Goal: Navigation & Orientation: Find specific page/section

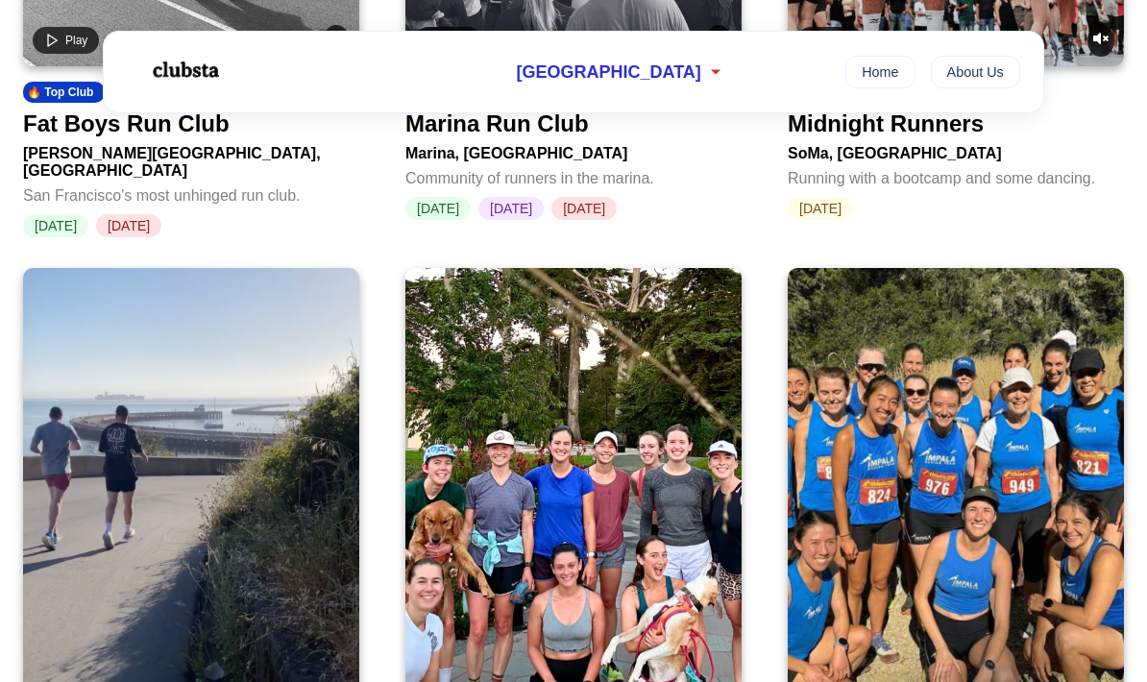
scroll to position [1166, 0]
click at [670, 68] on div "[GEOGRAPHIC_DATA]" at bounding box center [620, 73] width 231 height 36
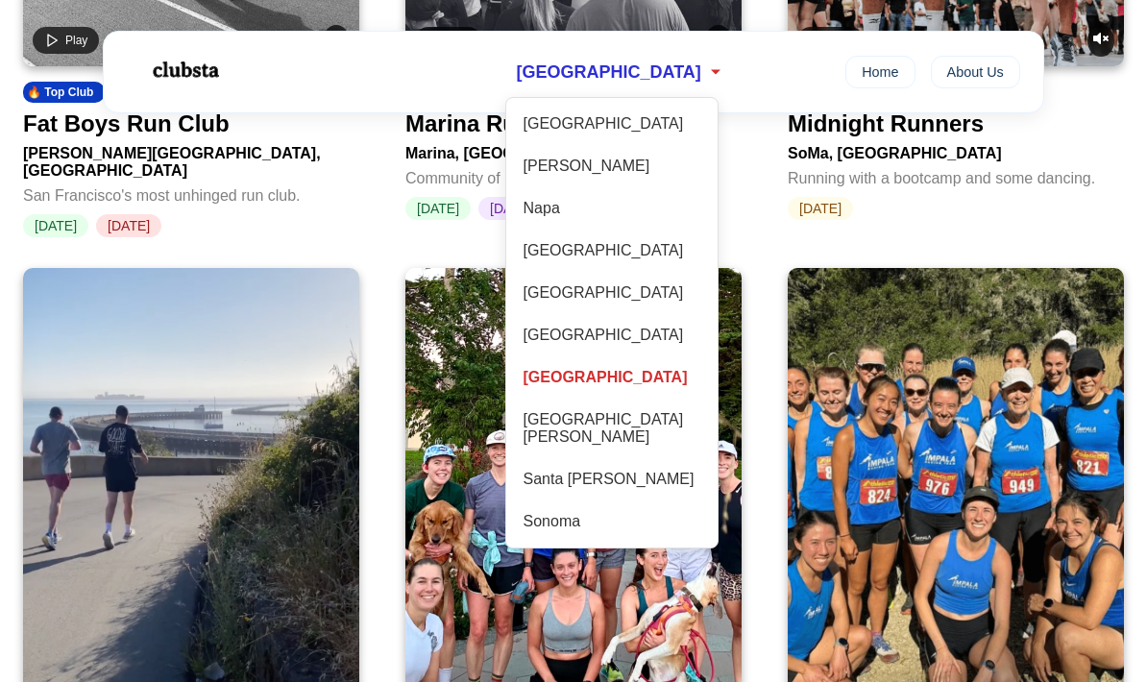
click at [605, 434] on div "[GEOGRAPHIC_DATA][PERSON_NAME]" at bounding box center [612, 428] width 192 height 50
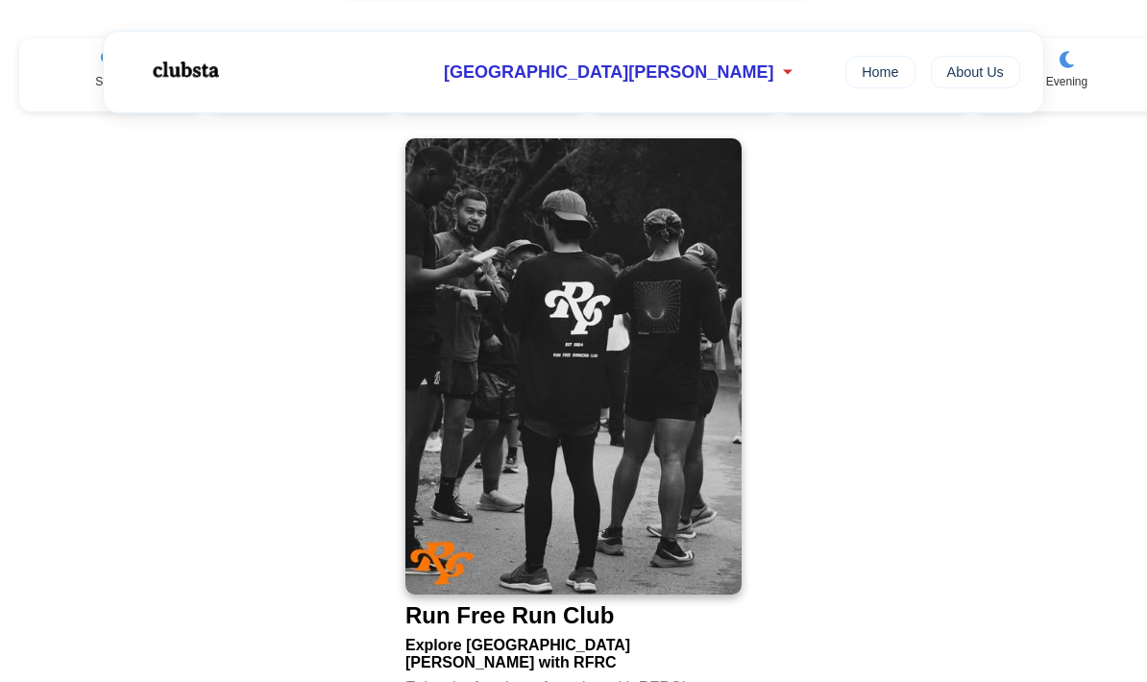
scroll to position [290, 0]
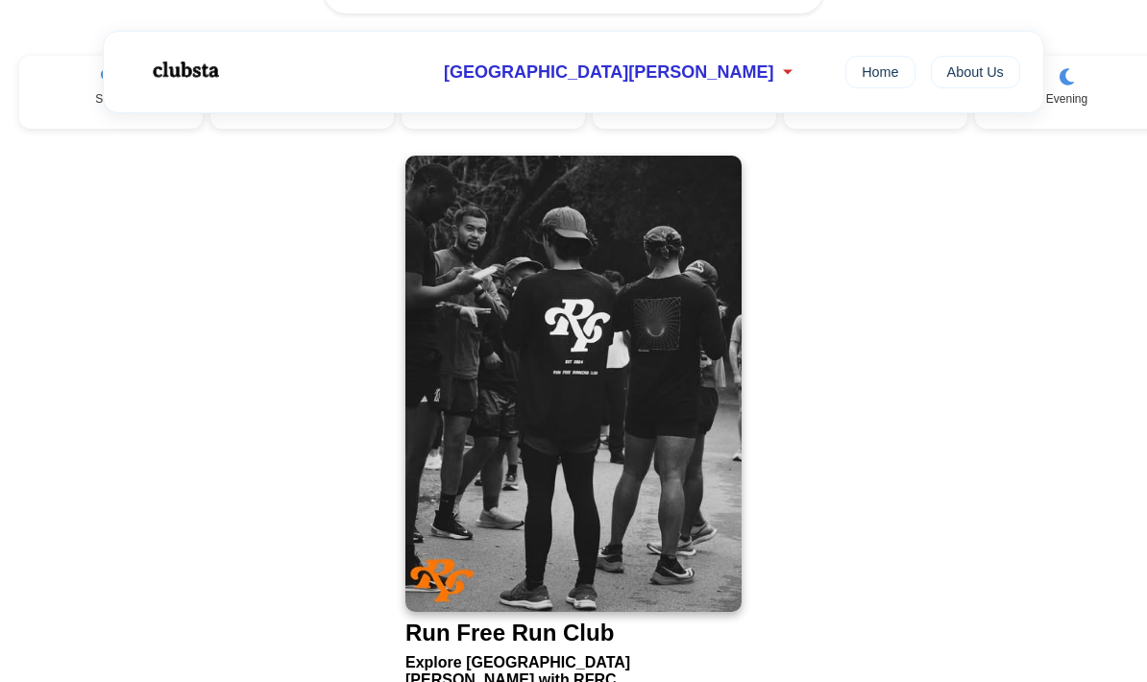
click at [639, 71] on span "[GEOGRAPHIC_DATA][PERSON_NAME]" at bounding box center [608, 72] width 329 height 20
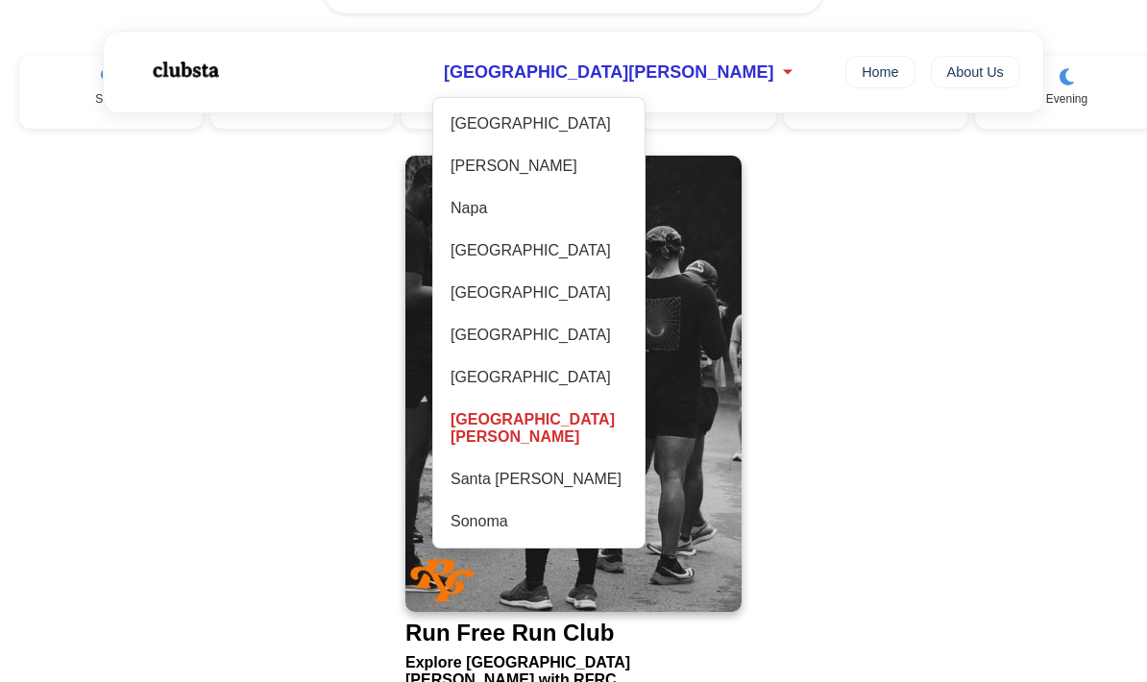
click at [634, 259] on div "[GEOGRAPHIC_DATA]" at bounding box center [539, 250] width 192 height 33
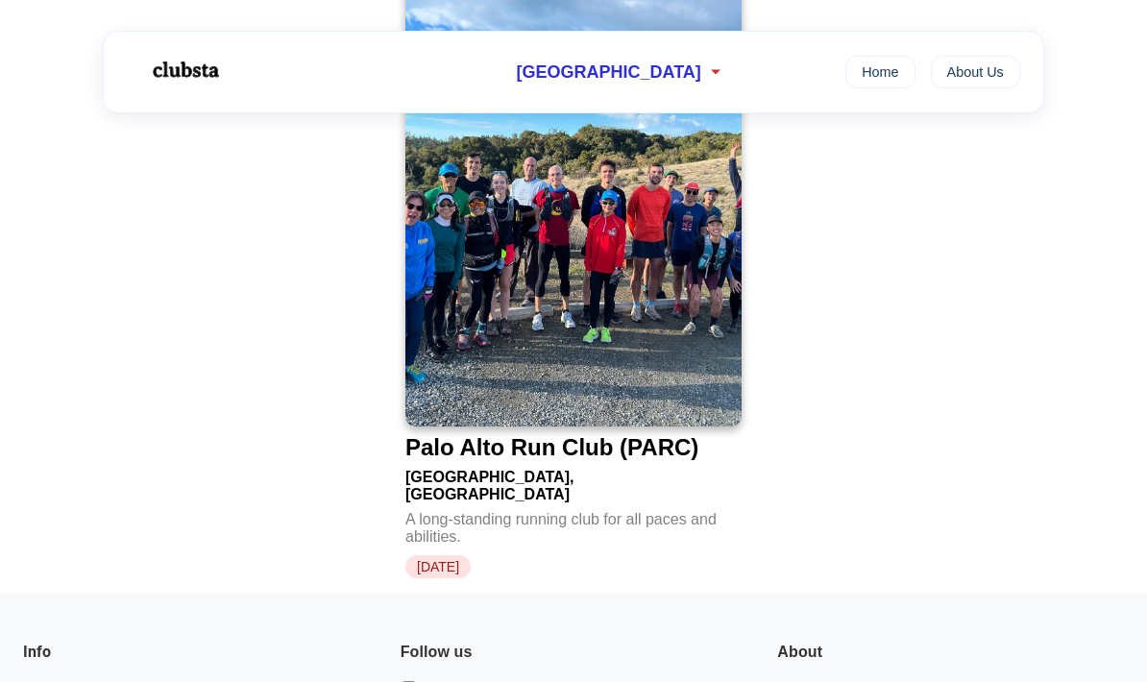
scroll to position [473, 0]
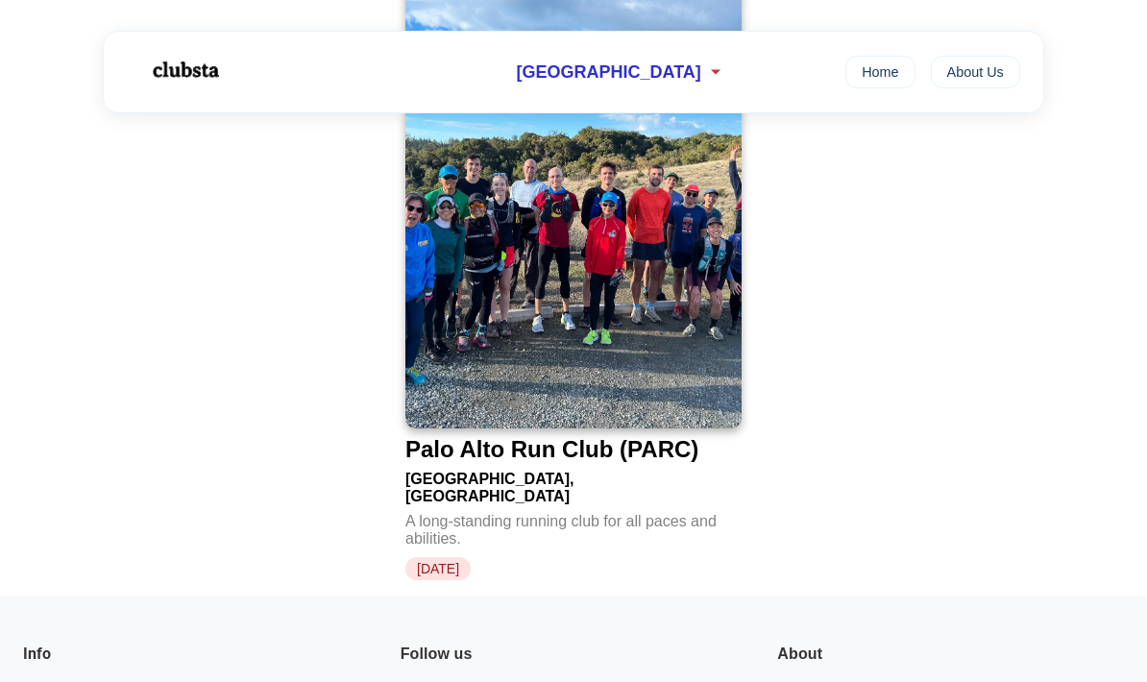
click at [679, 362] on img at bounding box center [573, 200] width 336 height 456
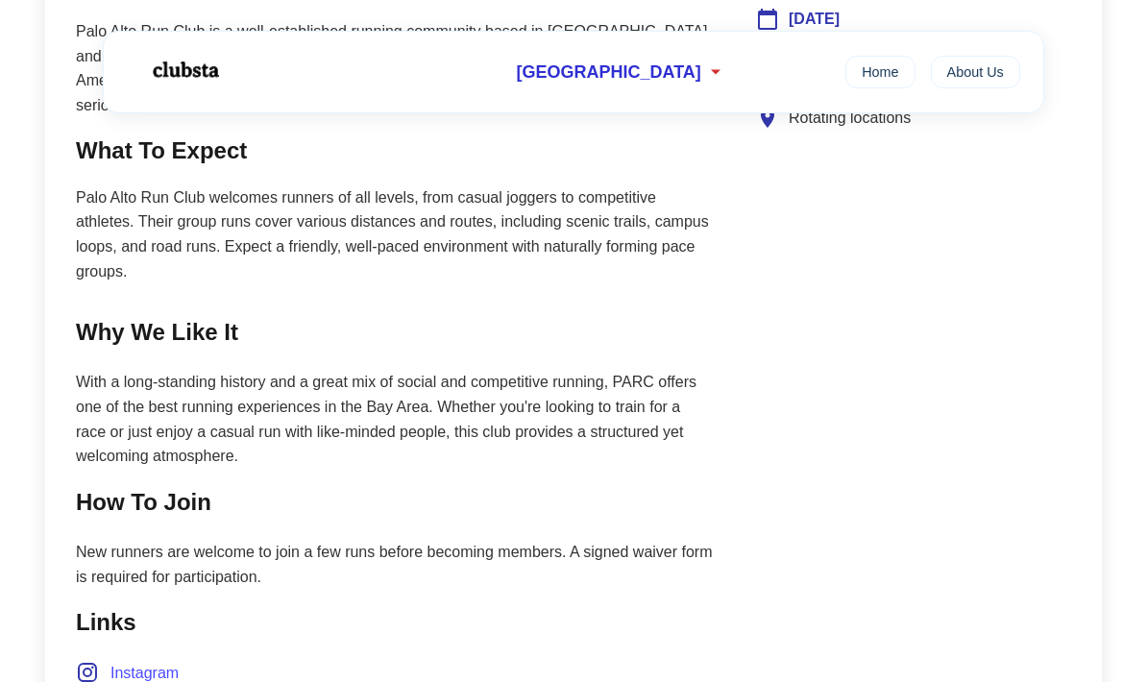
scroll to position [966, 0]
click at [706, 70] on icon at bounding box center [715, 71] width 19 height 19
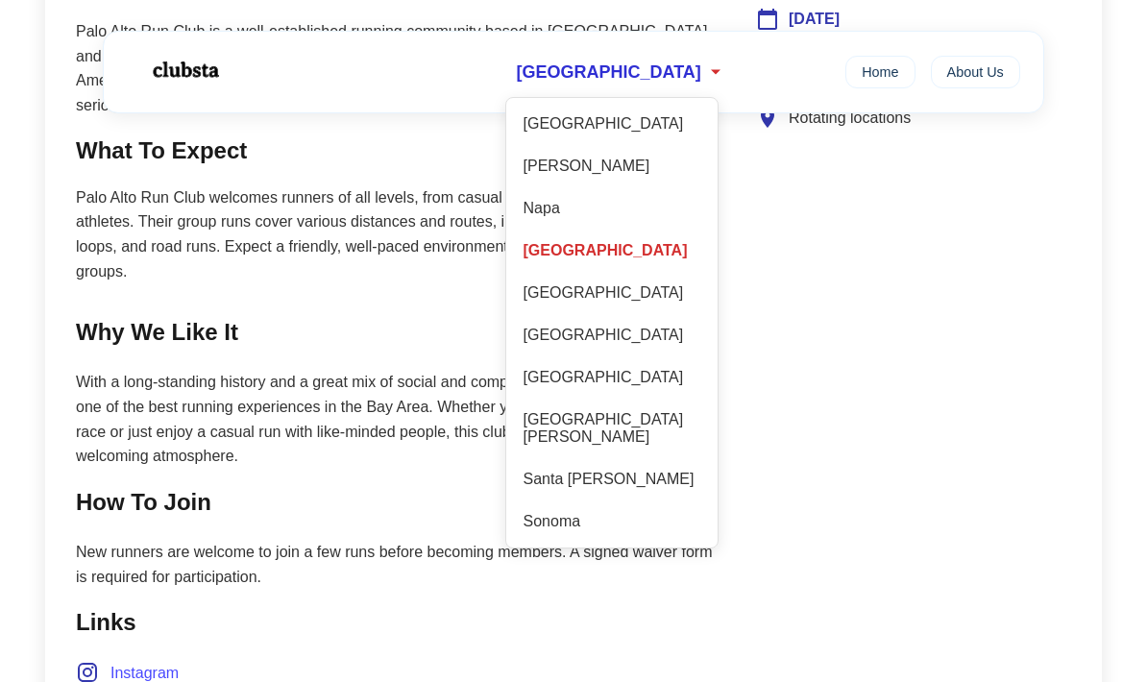
click at [633, 440] on div "[GEOGRAPHIC_DATA][PERSON_NAME]" at bounding box center [612, 428] width 192 height 50
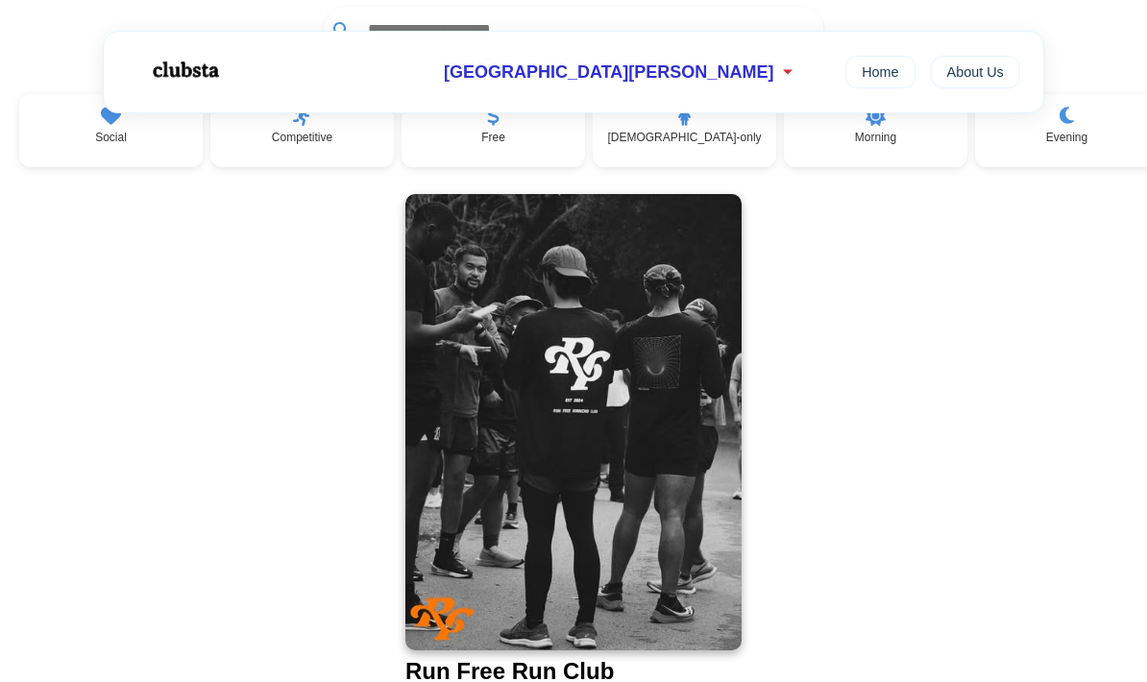
scroll to position [249, 0]
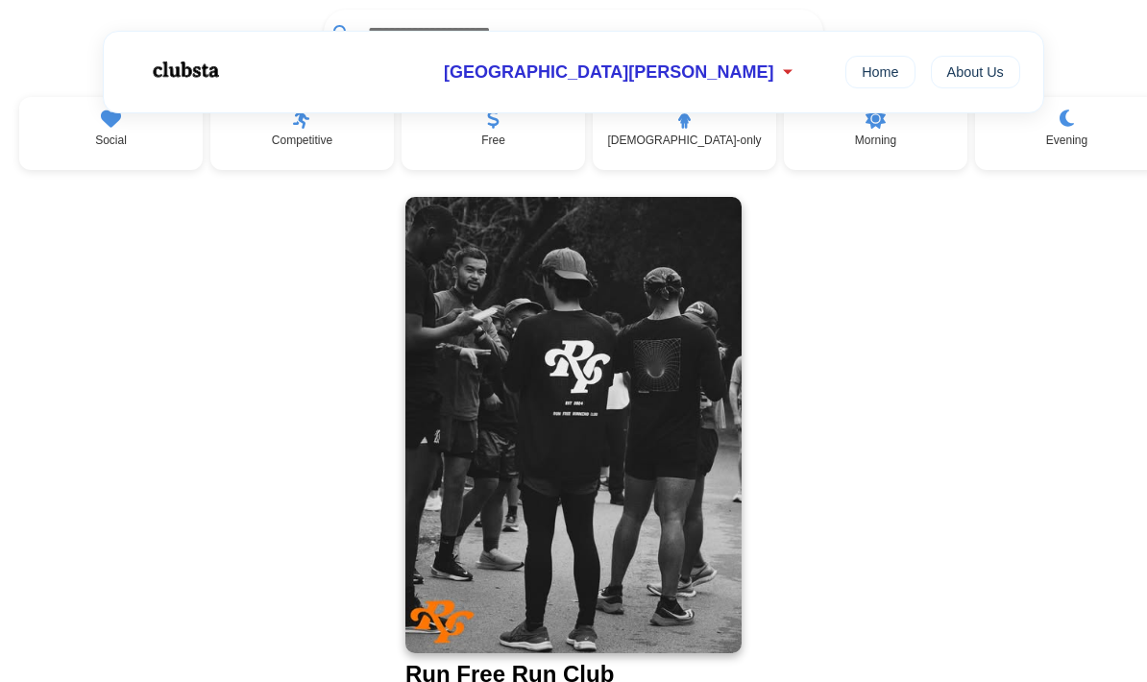
click at [641, 568] on img at bounding box center [573, 425] width 336 height 456
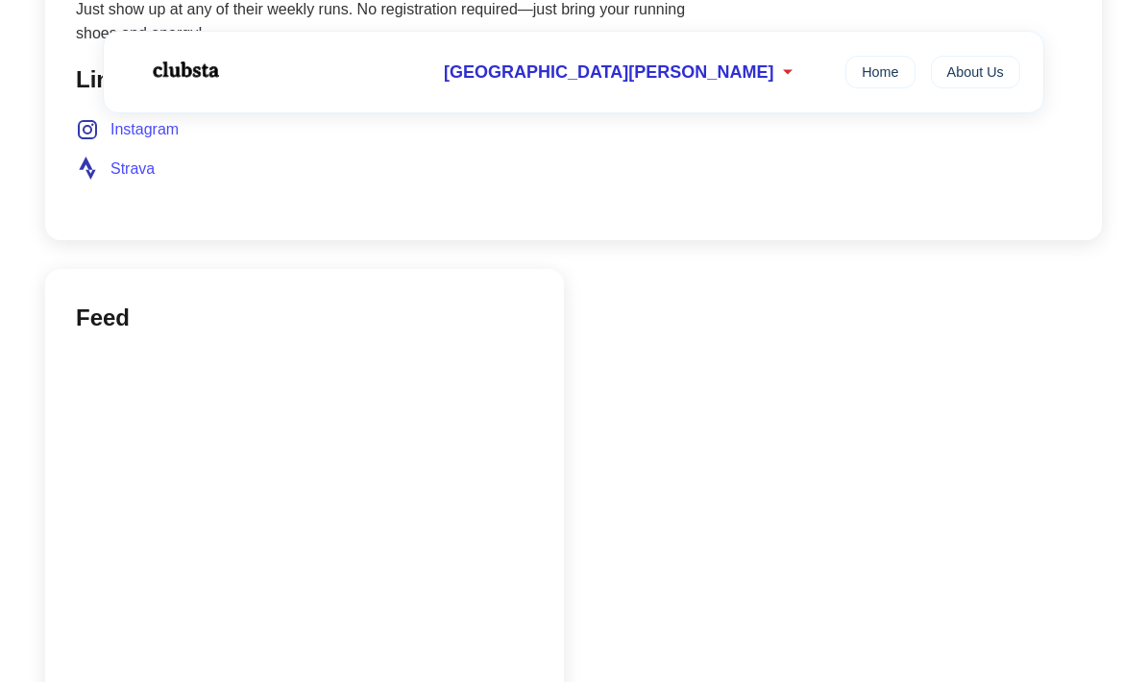
scroll to position [1410, 0]
